Goal: Information Seeking & Learning: Learn about a topic

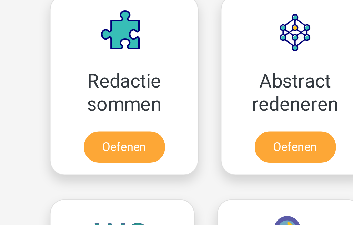
scroll to position [513, 41]
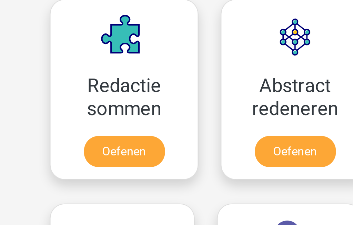
click at [118, 76] on link "Oefenen" at bounding box center [137, 70] width 38 height 14
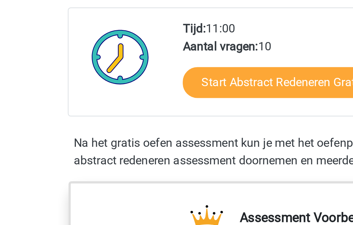
scroll to position [166, 35]
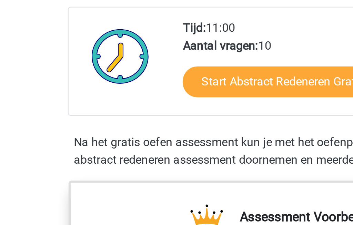
click at [85, 38] on link "Start Abstract Redeneren Gratis Oefen Assessment" at bounding box center [155, 38] width 140 height 14
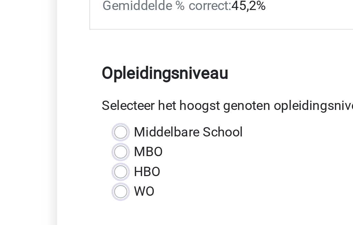
scroll to position [124, 33]
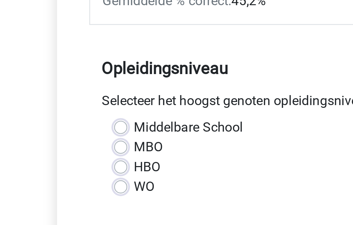
click at [56, 70] on label "HBO" at bounding box center [61, 69] width 11 height 8
click at [48, 70] on input "HBO" at bounding box center [51, 68] width 6 height 7
radio input "true"
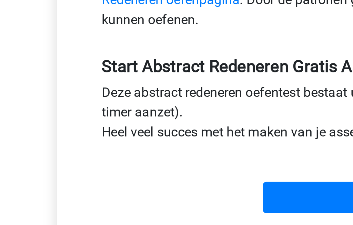
scroll to position [244, 47]
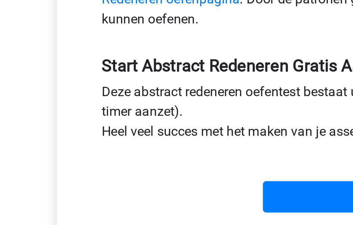
click at [110, 84] on input "Start" at bounding box center [177, 81] width 134 height 13
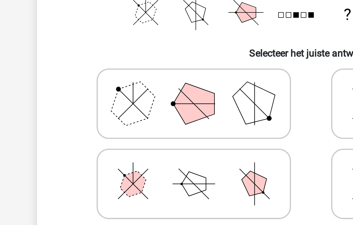
scroll to position [156, 57]
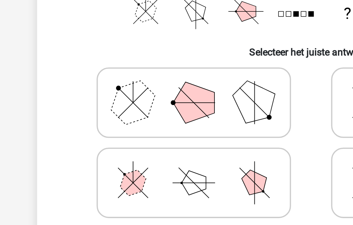
click at [58, 104] on icon at bounding box center [109, 103] width 103 height 34
click at [110, 95] on input "radio" at bounding box center [112, 93] width 4 height 4
radio input "true"
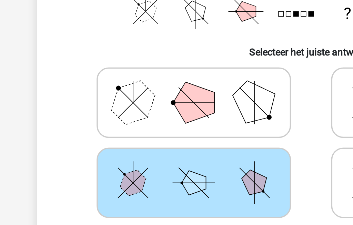
click at [72, 141] on button "Volgende vraag" at bounding box center [176, 139] width 208 height 14
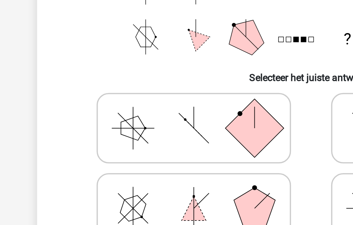
scroll to position [143, 54]
